Goal: Communication & Community: Participate in discussion

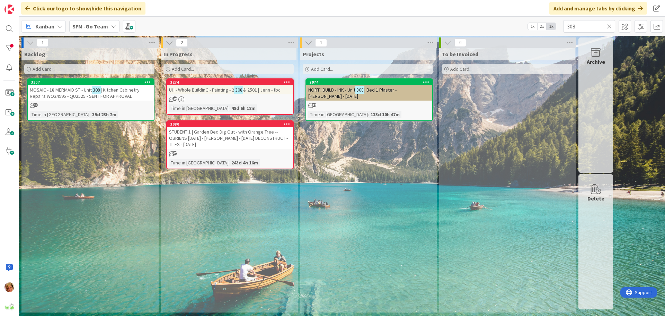
click at [83, 95] on span "| Kitchen Cabinetry Repairs WO24995 - QU2525 - SENT FOR APPROVAL" at bounding box center [85, 93] width 110 height 12
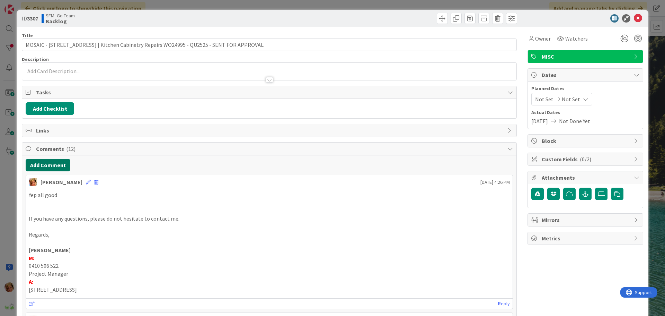
click at [49, 164] on button "Add Comment" at bounding box center [48, 165] width 45 height 12
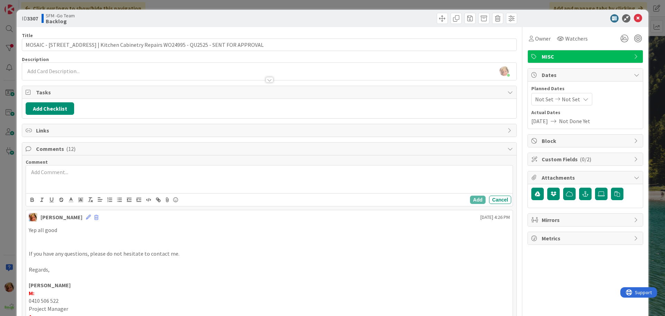
click at [71, 176] on div at bounding box center [269, 179] width 487 height 28
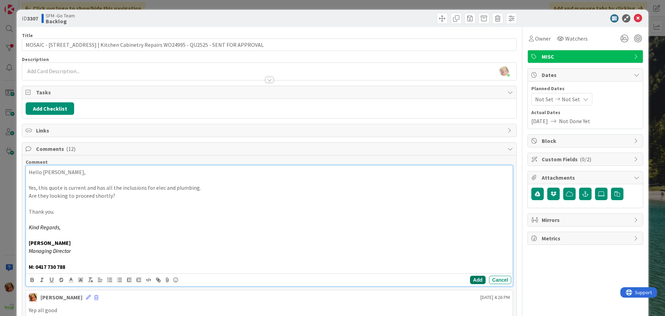
click at [474, 279] on button "Add" at bounding box center [478, 279] width 16 height 8
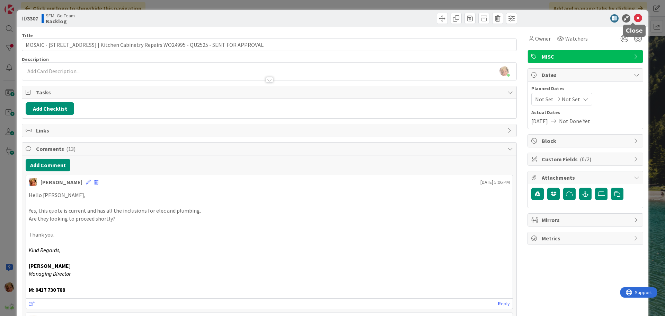
click at [634, 19] on icon at bounding box center [638, 18] width 8 height 8
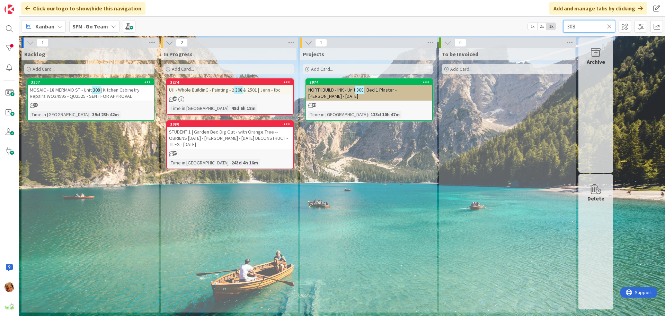
click at [587, 25] on input "308" at bounding box center [589, 26] width 52 height 12
type input "3"
type input "ACACIA"
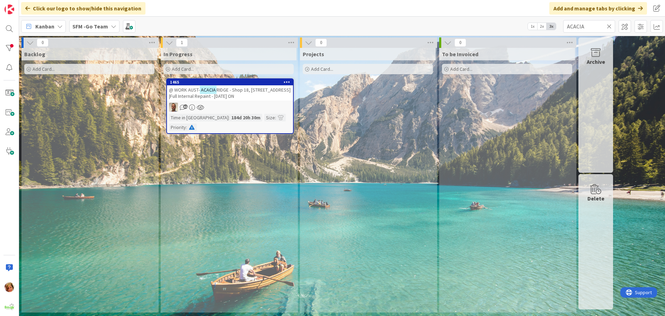
click at [246, 90] on span "RIDGE - Shop 18, [STREET_ADDRESS] |Full Internal Repaint - [DATE] ON" at bounding box center [230, 93] width 122 height 12
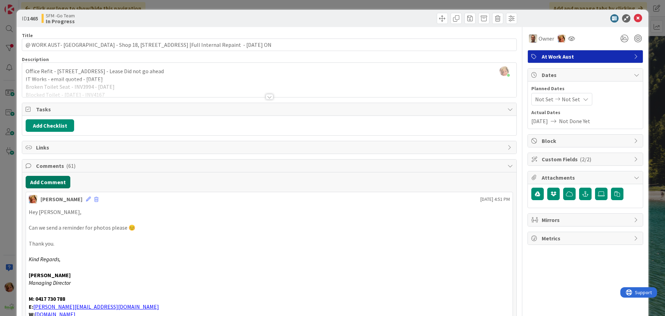
click at [34, 177] on button "Add Comment" at bounding box center [48, 182] width 45 height 12
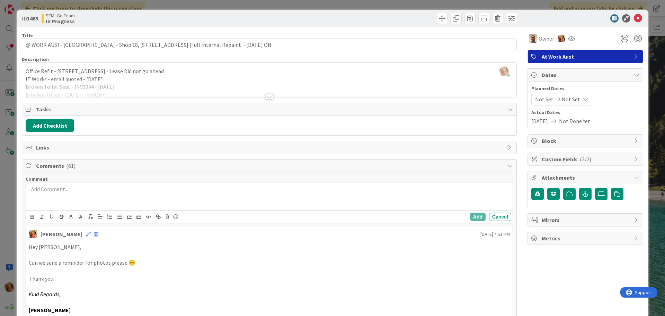
click at [62, 189] on p at bounding box center [269, 189] width 481 height 8
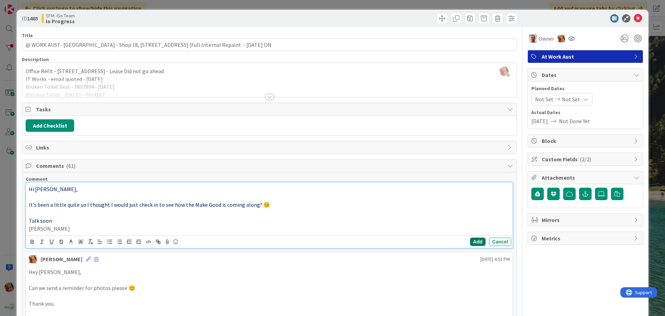
click at [471, 240] on button "Add" at bounding box center [478, 241] width 16 height 8
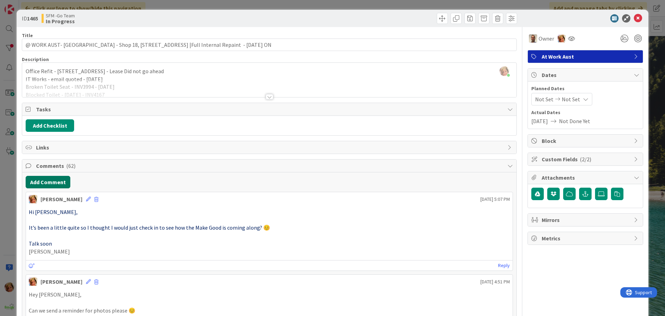
click at [53, 181] on button "Add Comment" at bounding box center [48, 182] width 45 height 12
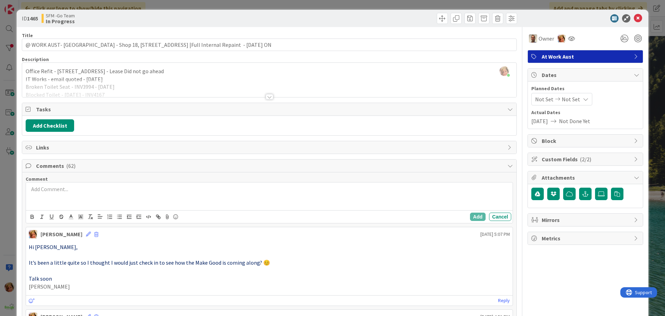
click at [74, 196] on div at bounding box center [269, 196] width 487 height 28
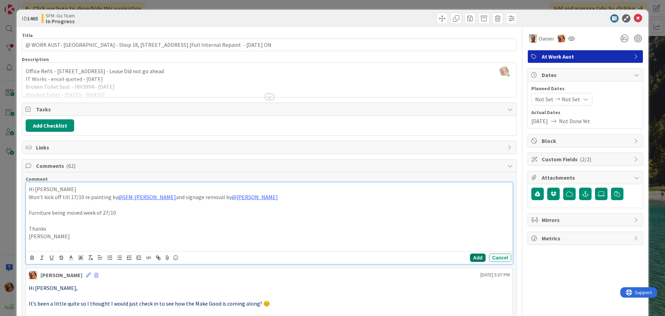
click at [473, 256] on button "Add" at bounding box center [478, 257] width 16 height 8
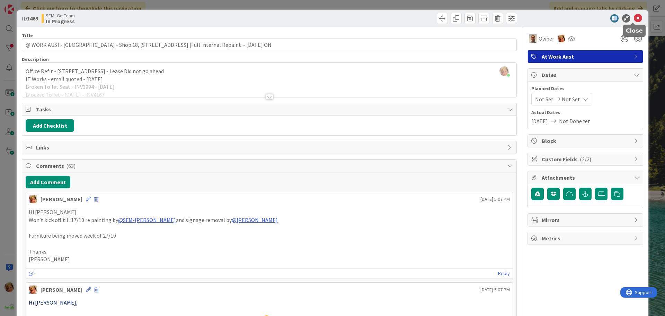
click at [634, 17] on icon at bounding box center [638, 18] width 8 height 8
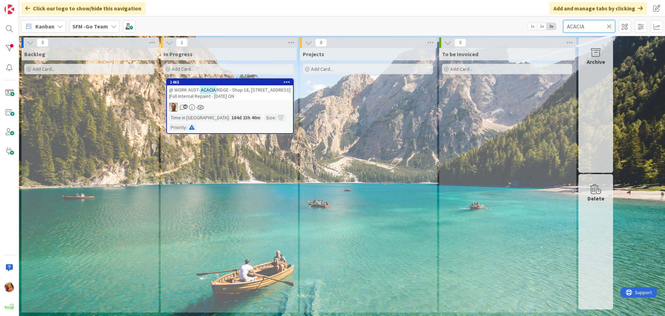
click at [601, 23] on input "ACACIA" at bounding box center [589, 26] width 52 height 12
click at [609, 24] on icon at bounding box center [609, 26] width 5 height 6
click at [609, 24] on input "text" at bounding box center [589, 26] width 52 height 12
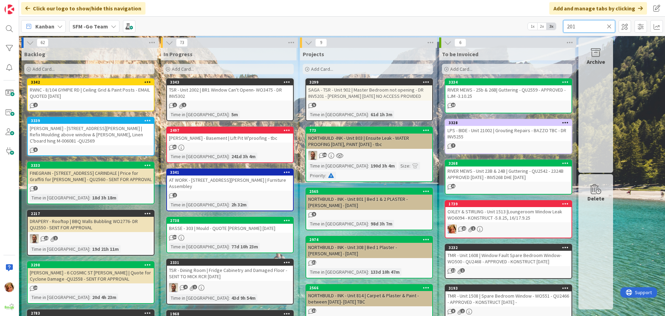
type input "201"
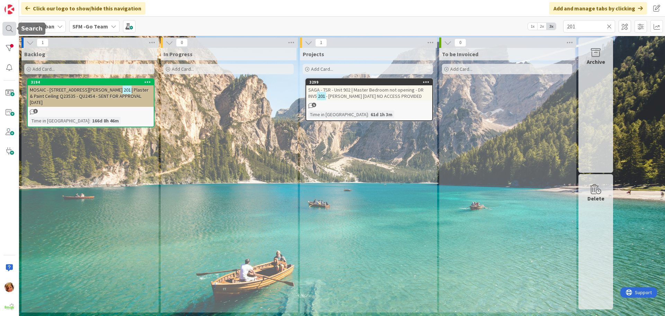
click at [7, 29] on div at bounding box center [9, 29] width 14 height 14
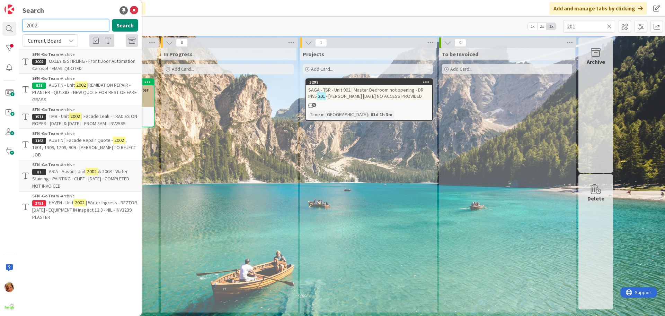
click at [52, 30] on input "2002" at bounding box center [66, 25] width 87 height 12
type input "2"
type input "201"
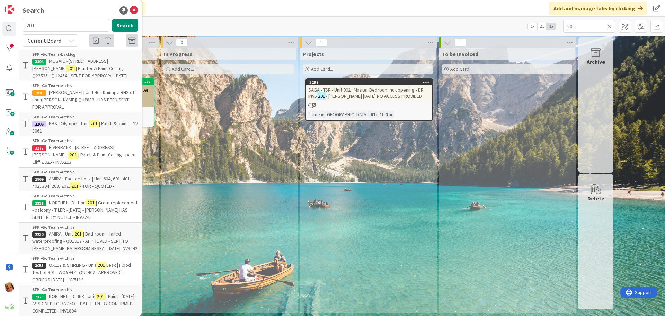
click at [73, 261] on p "OXLEY & STIRLING - Unit 201 Leak | Flood Test of 301 - WO5947 - QU2402 - APPROV…" at bounding box center [85, 272] width 106 height 22
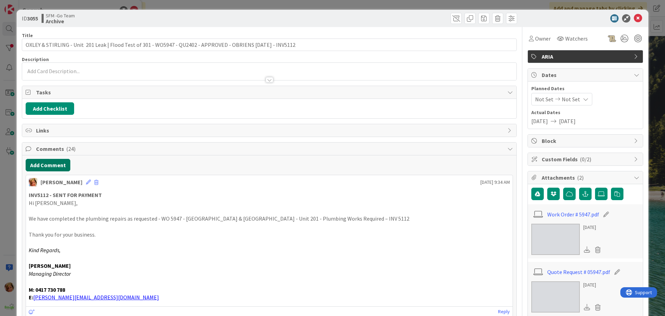
click at [45, 165] on button "Add Comment" at bounding box center [48, 165] width 45 height 12
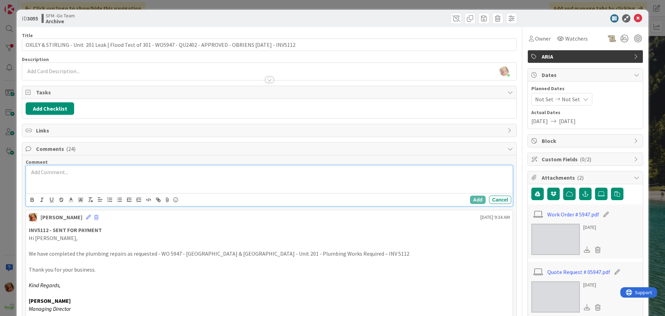
click at [64, 175] on p at bounding box center [269, 172] width 481 height 8
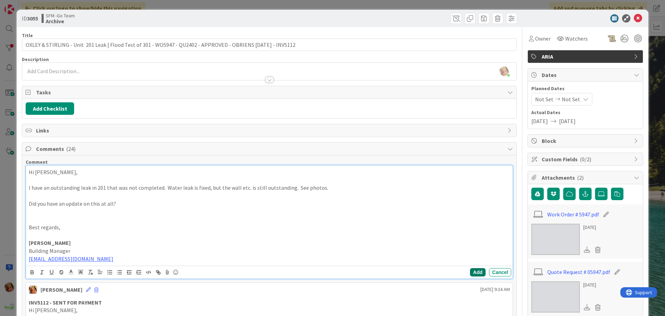
click at [472, 270] on button "Add" at bounding box center [478, 272] width 16 height 8
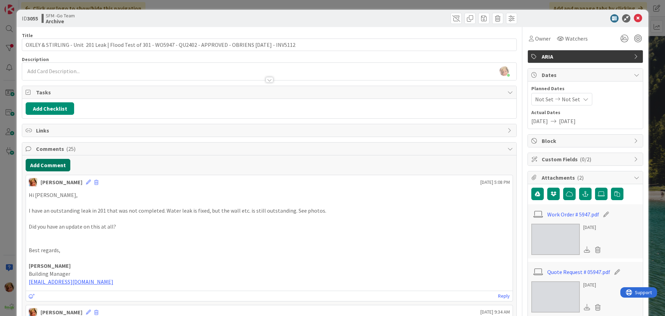
click at [52, 162] on button "Add Comment" at bounding box center [48, 165] width 45 height 12
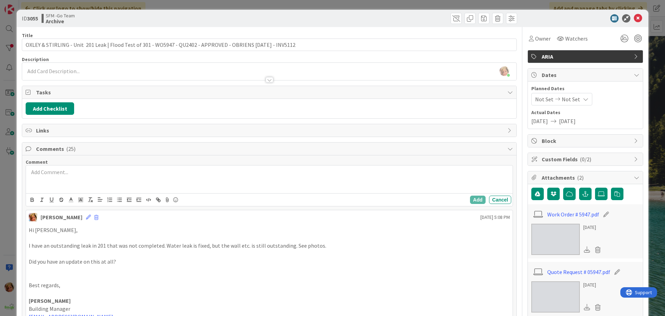
click at [71, 179] on div at bounding box center [269, 179] width 487 height 28
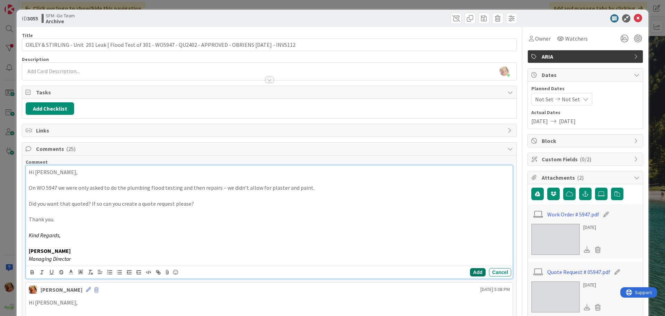
click at [472, 271] on button "Add" at bounding box center [478, 272] width 16 height 8
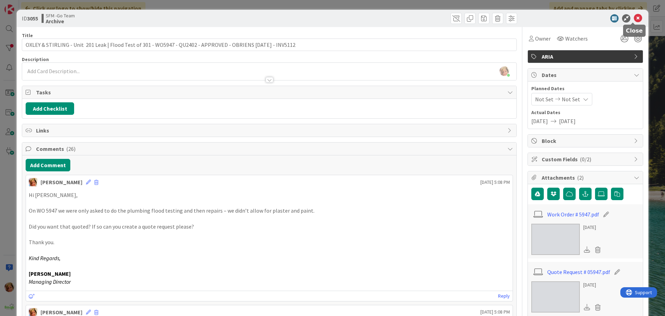
drag, startPoint x: 634, startPoint y: 17, endPoint x: 620, endPoint y: 17, distance: 13.9
click at [634, 17] on icon at bounding box center [638, 18] width 8 height 8
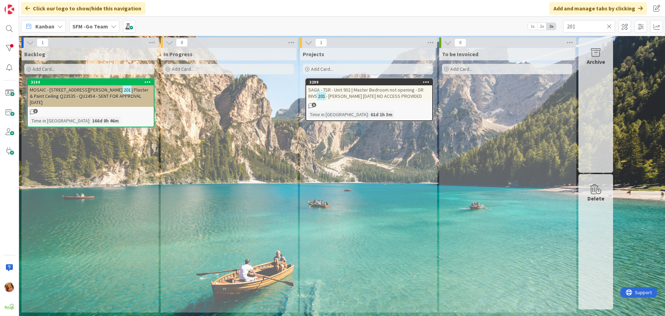
click at [608, 25] on icon at bounding box center [609, 26] width 5 height 6
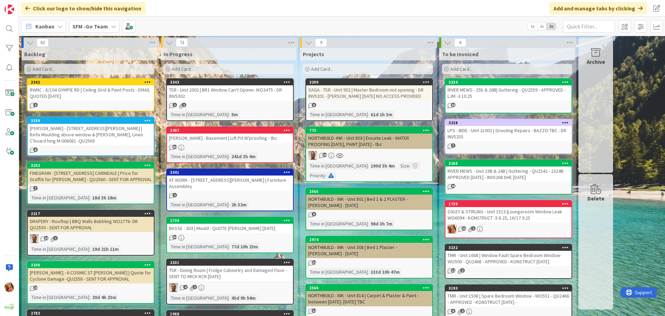
click at [495, 90] on div "RIVER MEWS - 25b & 26B| Guttering - QU2559 - APPROVED - LJM -3.10.25" at bounding box center [509, 92] width 126 height 15
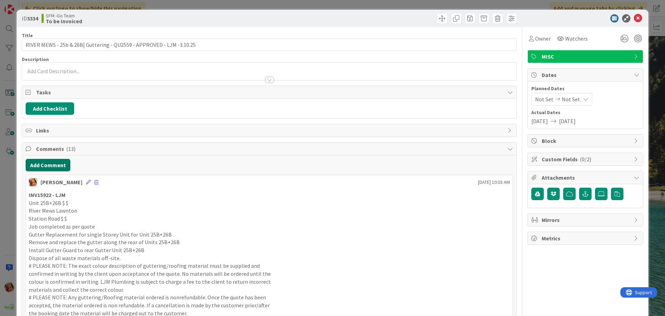
click at [42, 163] on button "Add Comment" at bounding box center [48, 165] width 45 height 12
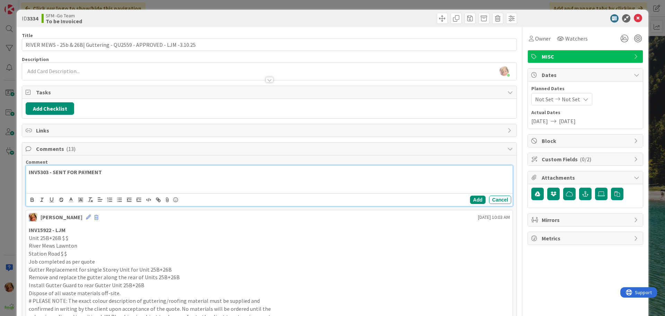
click at [128, 167] on div "INV5303 - SENT FOR PAYMENT" at bounding box center [269, 179] width 487 height 28
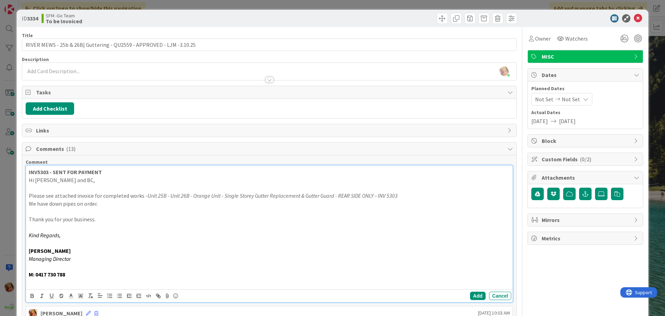
scroll to position [69, 0]
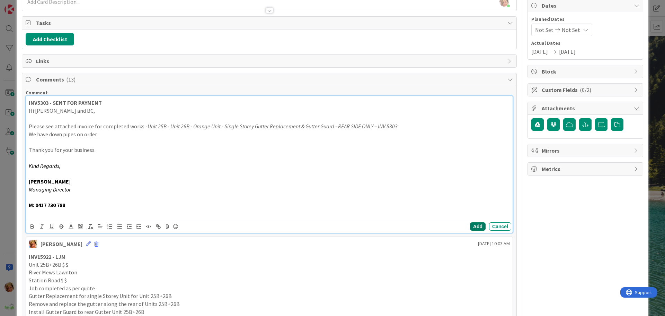
click at [473, 226] on button "Add" at bounding box center [478, 226] width 16 height 8
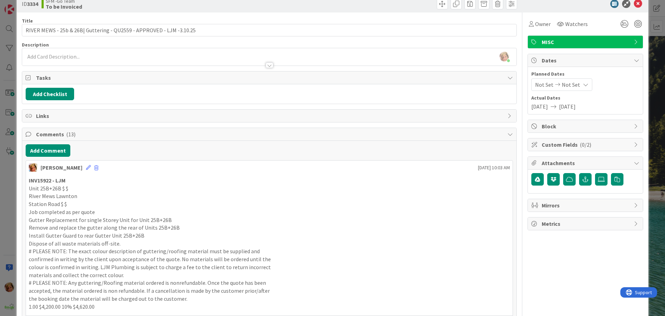
scroll to position [0, 0]
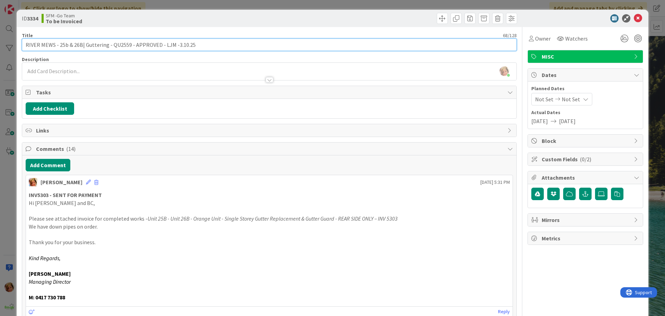
click at [203, 47] on input "RIVER MEWS - 25b & 26B| Guttering - QU2559 - APPROVED - LJM -3.10.25" at bounding box center [269, 44] width 495 height 12
type input "RIVER MEWS - 25b & 26B| Guttering - QU2559 - APPROVED - LJM -3.10.25 - inv5303"
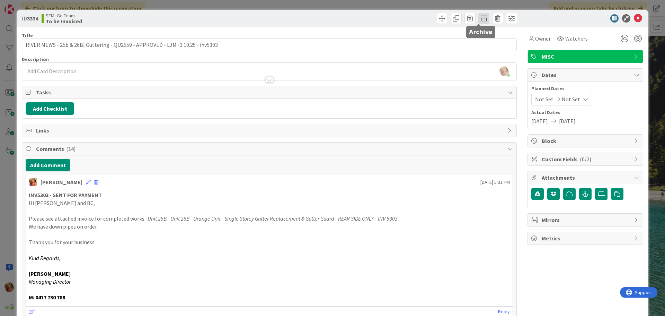
click at [480, 17] on span at bounding box center [484, 18] width 11 height 11
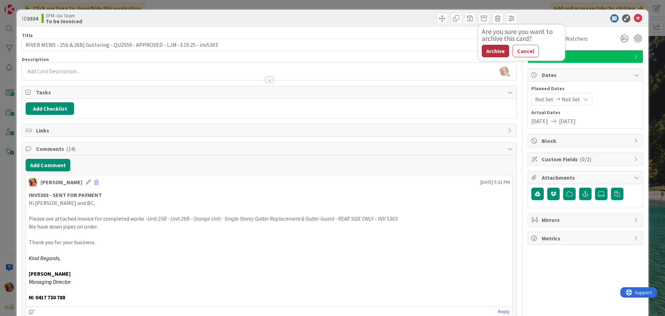
click at [494, 52] on button "Archive" at bounding box center [495, 51] width 27 height 12
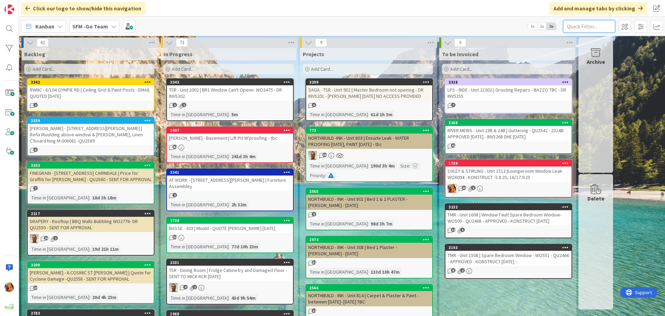
click at [576, 27] on input "text" at bounding box center [589, 26] width 52 height 12
type input "1513"
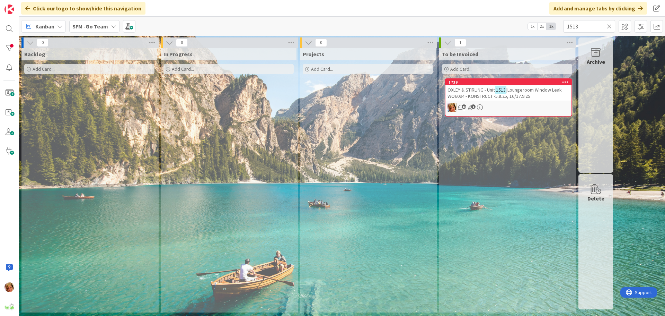
click at [482, 87] on span "OXLEY & STIRLING - Unit" at bounding box center [471, 90] width 47 height 6
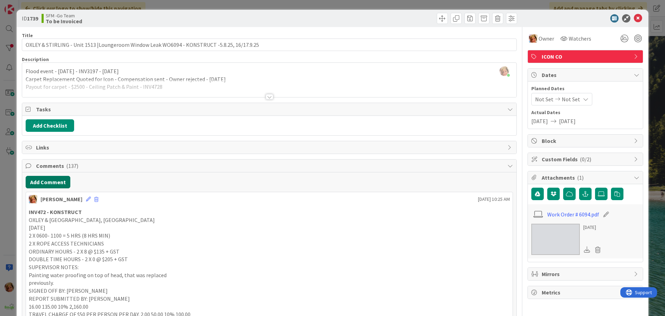
click at [47, 183] on button "Add Comment" at bounding box center [48, 182] width 45 height 12
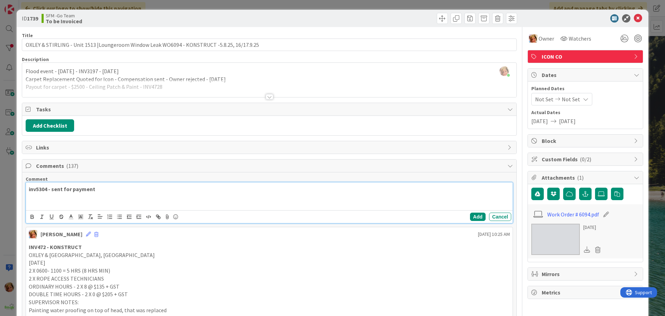
click at [119, 189] on p "inv5304 - sent for payment" at bounding box center [269, 189] width 481 height 8
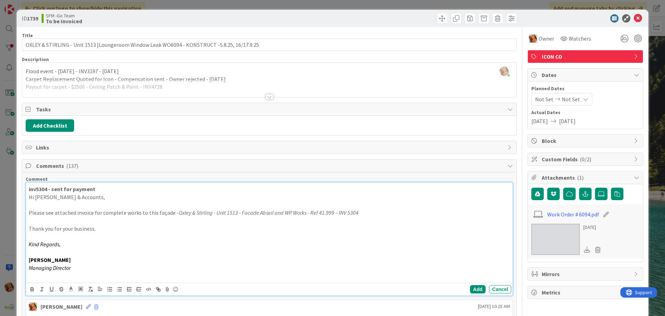
scroll to position [35, 0]
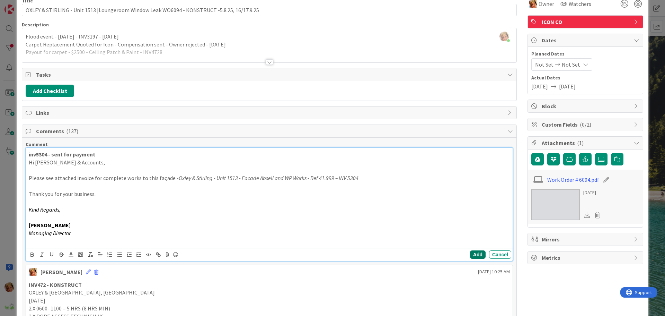
click at [471, 254] on button "Add" at bounding box center [478, 254] width 16 height 8
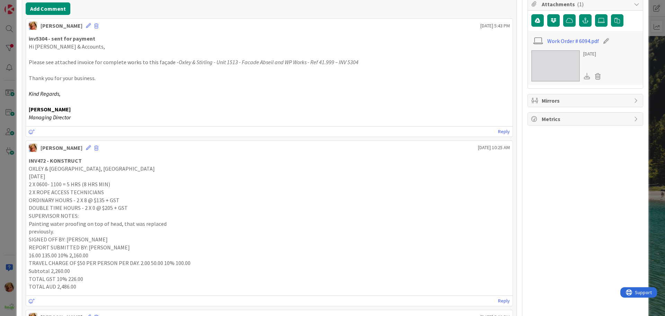
scroll to position [0, 0]
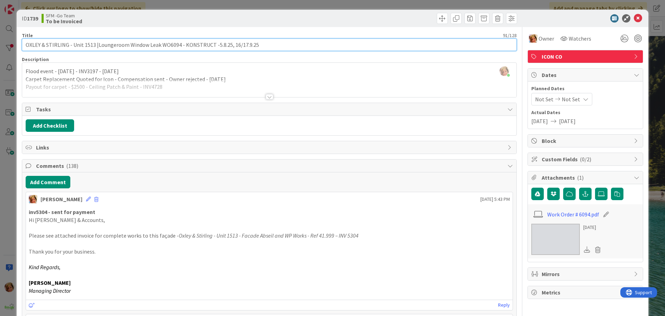
click at [260, 45] on input "OXLEY & STIRLING - Unit 1513 |Loungeroom Window Leak WO6094 - KONSTRUCT -5.8.25…" at bounding box center [269, 44] width 495 height 12
type input "OXLEY & STIRLING - Unit 1513 |Loungeroom Window Leak WO6094 - KONSTRUCT -5.8.25…"
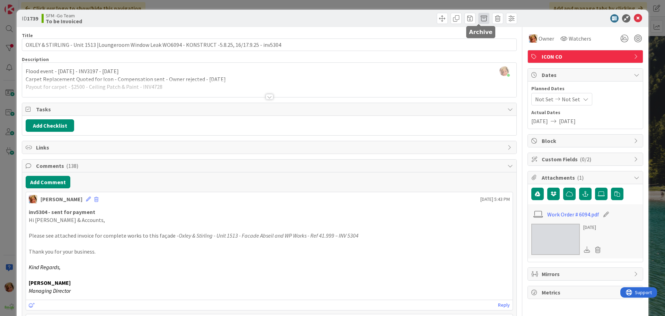
click at [479, 18] on span at bounding box center [484, 18] width 11 height 11
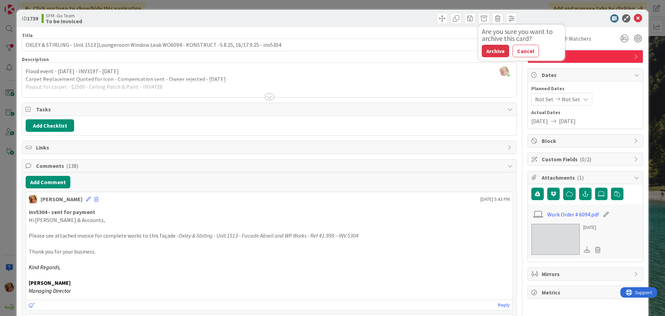
click at [493, 52] on button "Archive" at bounding box center [495, 51] width 27 height 12
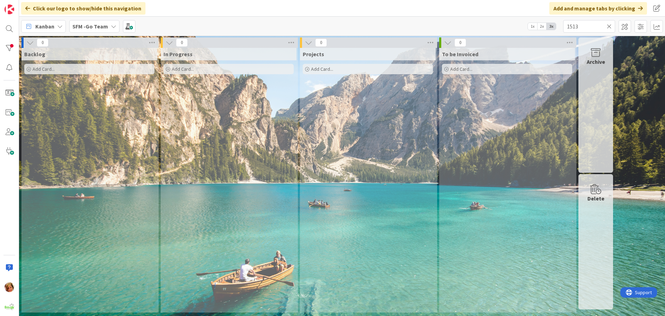
click at [609, 25] on icon at bounding box center [609, 26] width 5 height 6
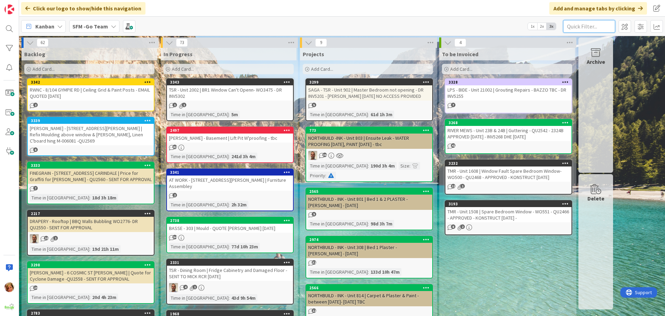
click at [602, 28] on input "text" at bounding box center [589, 26] width 52 height 12
type input "toowoomba"
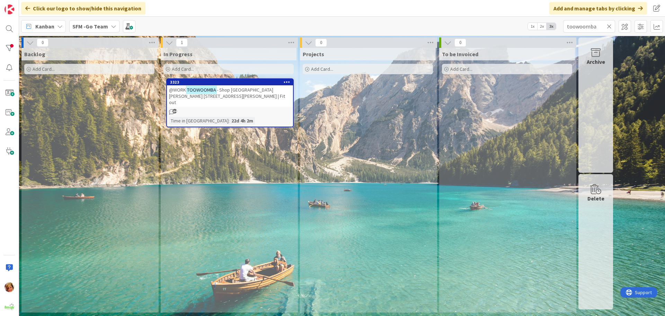
click at [248, 90] on span "- Shop [GEOGRAPHIC_DATA][PERSON_NAME] [STREET_ADDRESS][PERSON_NAME] | Fit out" at bounding box center [227, 96] width 116 height 19
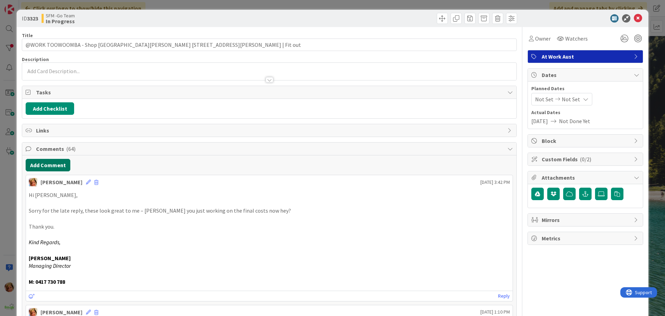
click at [55, 161] on button "Add Comment" at bounding box center [48, 165] width 45 height 12
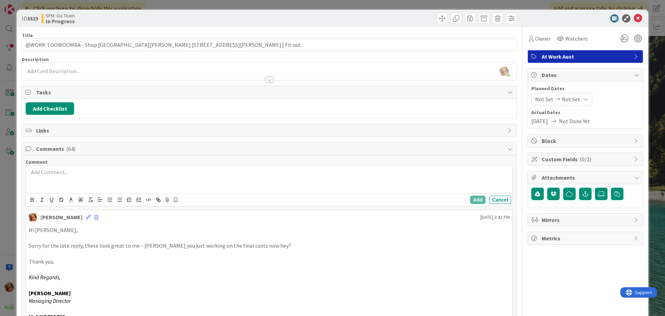
click at [67, 179] on div at bounding box center [269, 179] width 487 height 28
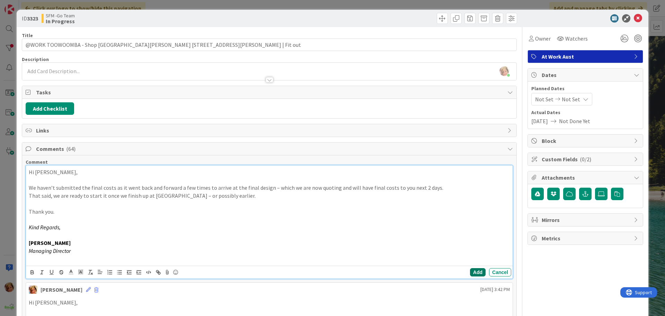
drag, startPoint x: 469, startPoint y: 273, endPoint x: 440, endPoint y: 212, distance: 68.2
click at [470, 273] on button "Add" at bounding box center [478, 272] width 16 height 8
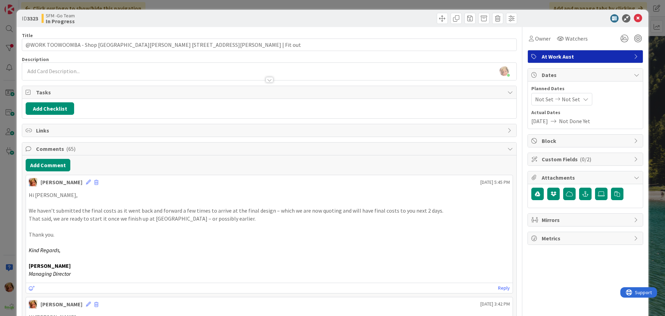
drag, startPoint x: 347, startPoint y: 15, endPoint x: 645, endPoint y: 29, distance: 298.3
click at [347, 15] on div at bounding box center [394, 18] width 246 height 11
click at [634, 18] on icon at bounding box center [638, 18] width 8 height 8
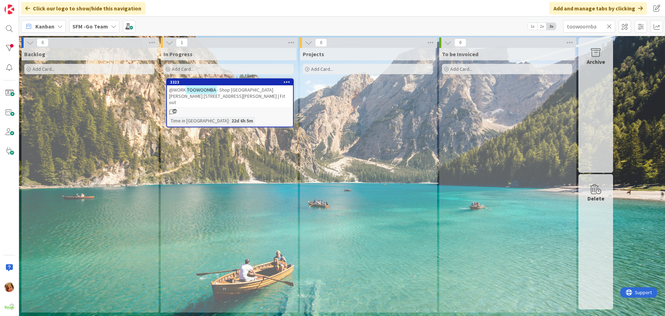
click at [611, 26] on icon at bounding box center [609, 26] width 5 height 6
